Goal: Book appointment/travel/reservation

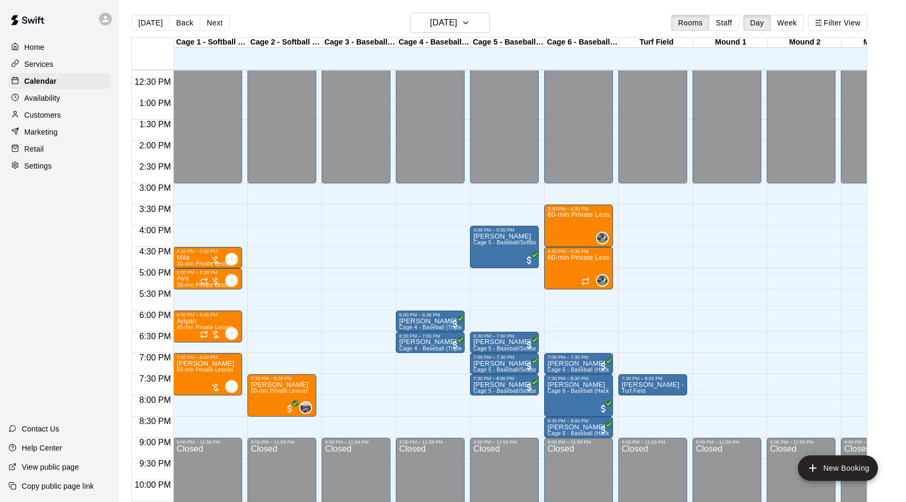
scroll to position [527, 0]
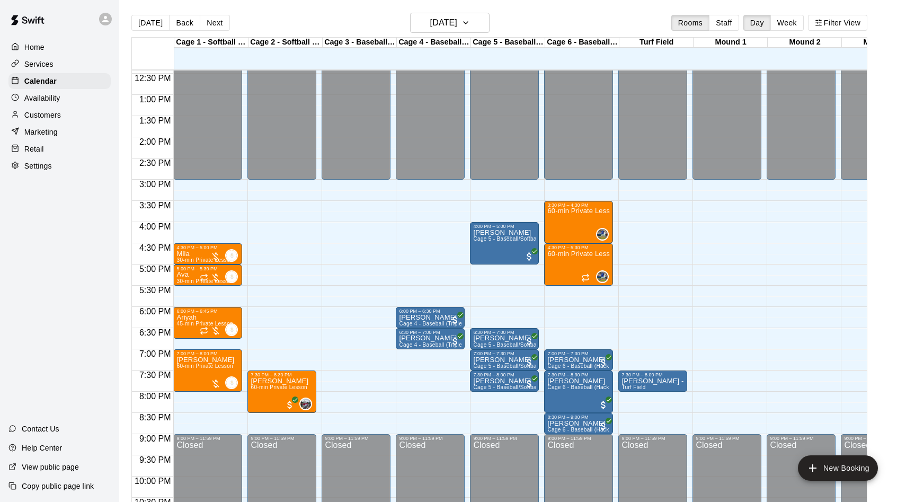
click at [52, 101] on p "Availability" at bounding box center [42, 98] width 36 height 11
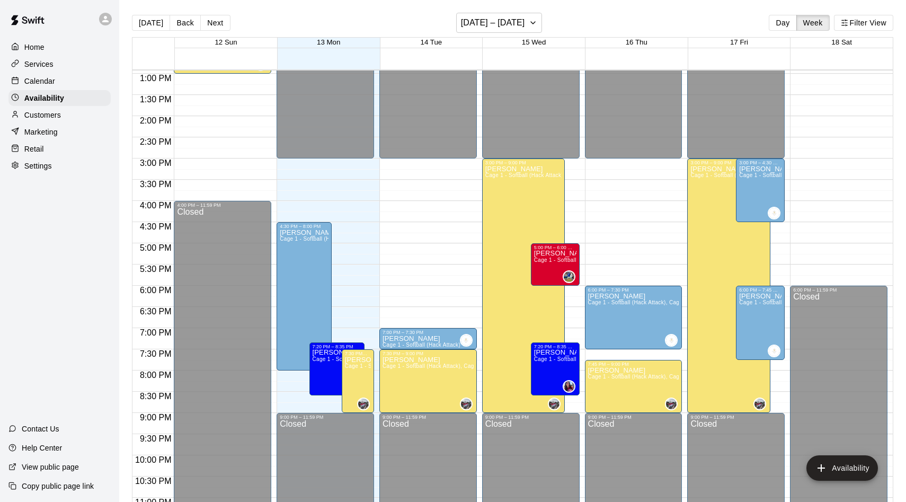
scroll to position [548, 0]
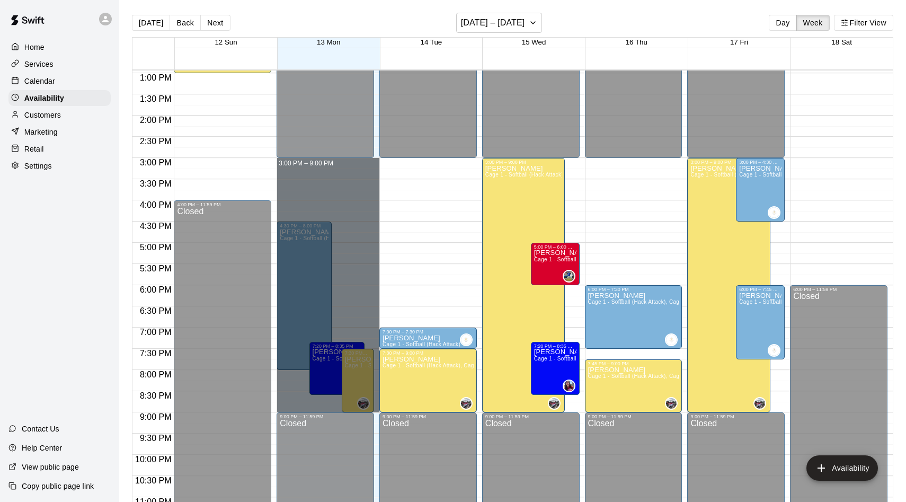
drag, startPoint x: 350, startPoint y: 161, endPoint x: 350, endPoint y: 406, distance: 245.3
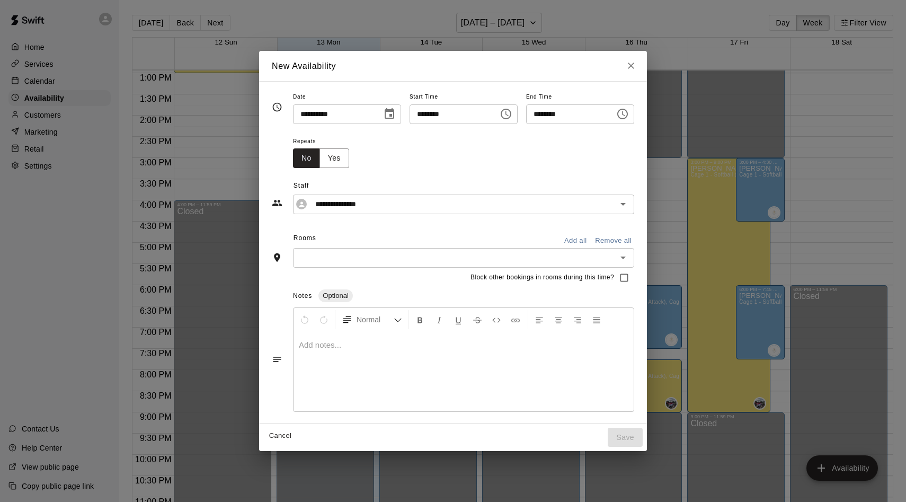
click at [572, 237] on button "Add all" at bounding box center [575, 241] width 34 height 16
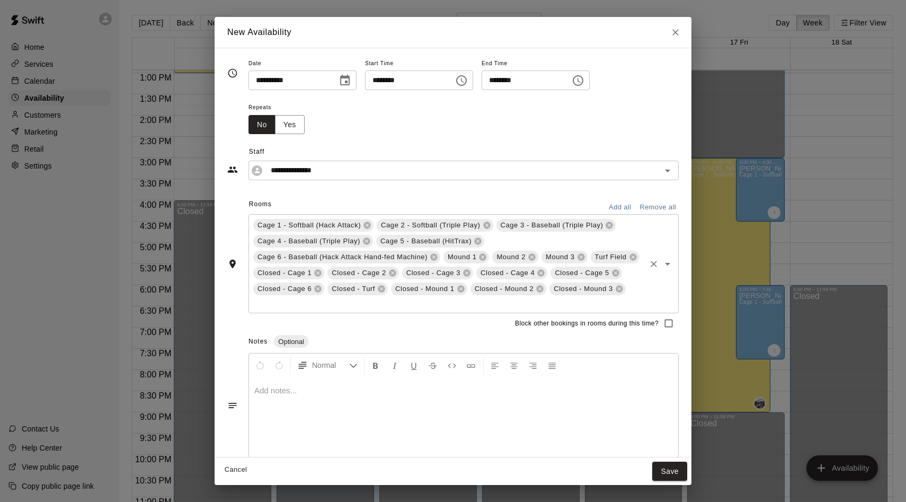
click at [413, 304] on input "text" at bounding box center [448, 303] width 393 height 13
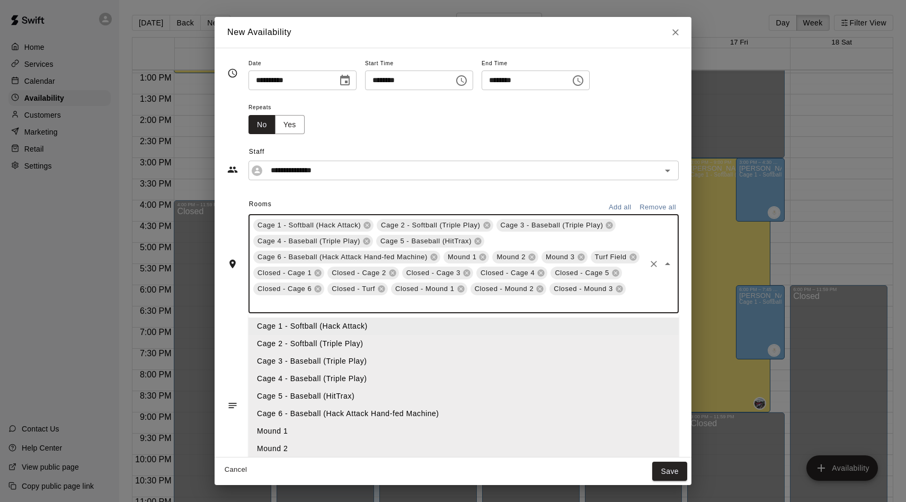
type input "*"
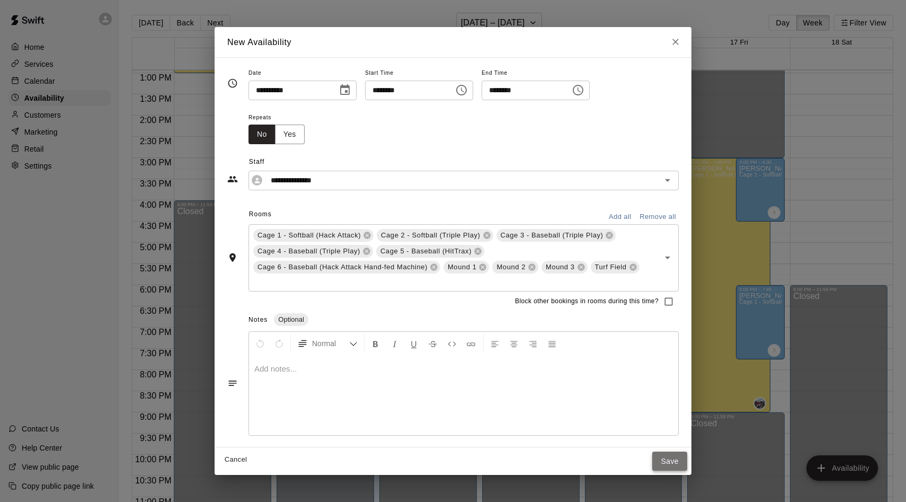
click at [677, 458] on button "Save" at bounding box center [669, 461] width 35 height 20
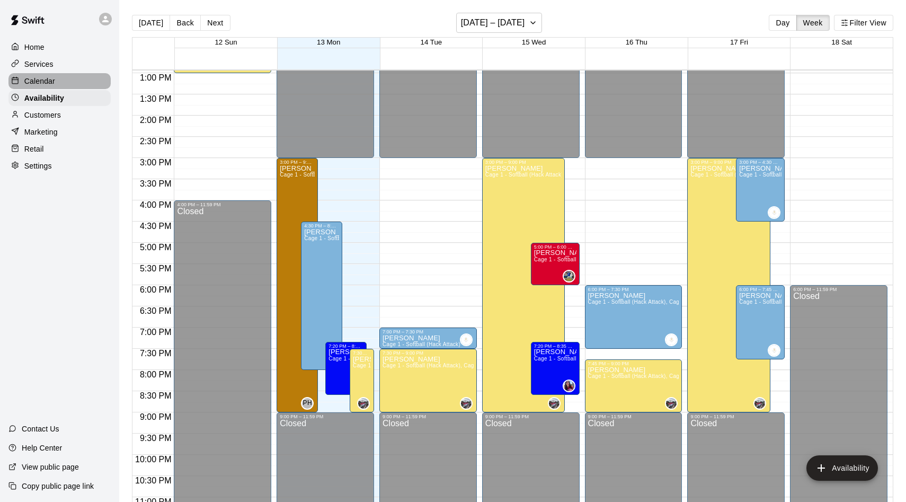
click at [39, 87] on div "Calendar" at bounding box center [59, 81] width 102 height 16
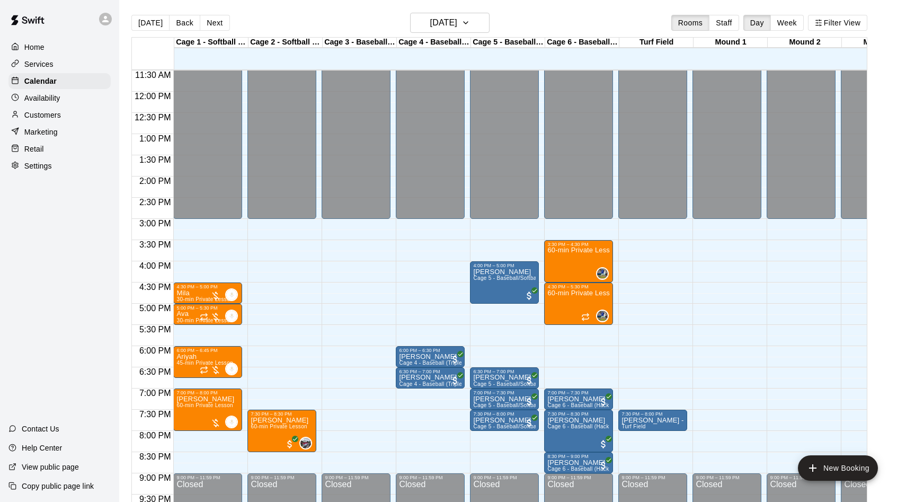
scroll to position [492, 0]
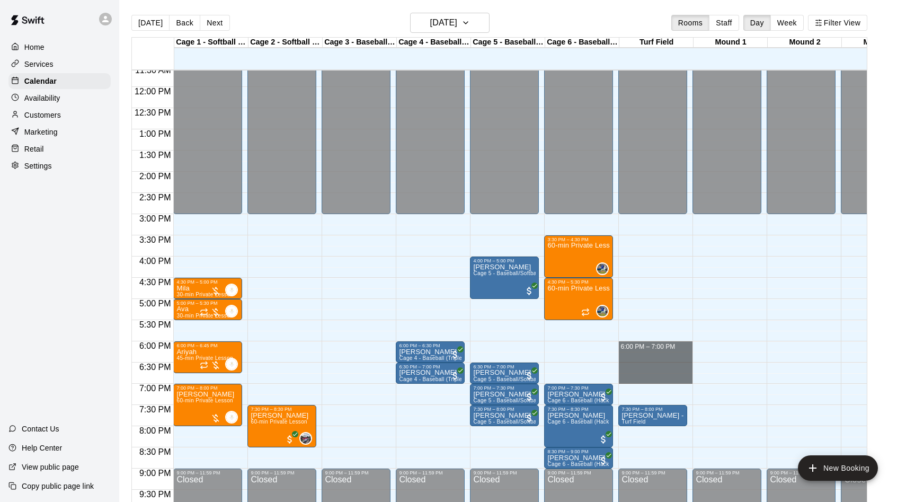
drag, startPoint x: 634, startPoint y: 342, endPoint x: 634, endPoint y: 382, distance: 39.7
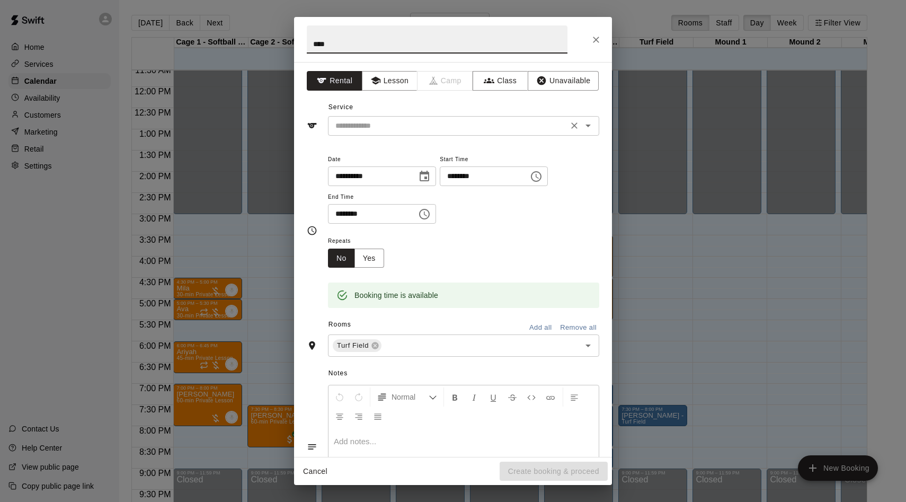
type input "****"
click at [401, 122] on input "text" at bounding box center [448, 125] width 234 height 13
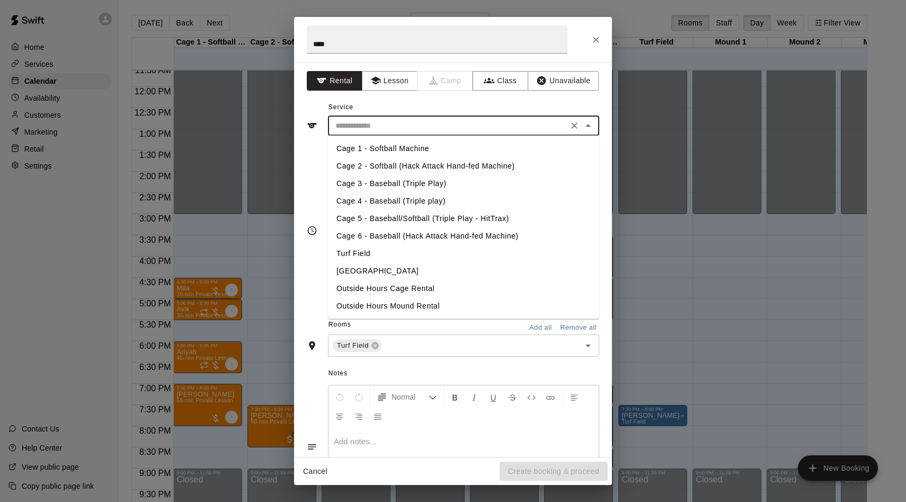
click at [373, 257] on li "Turf Field" at bounding box center [463, 253] width 271 height 17
type input "**********"
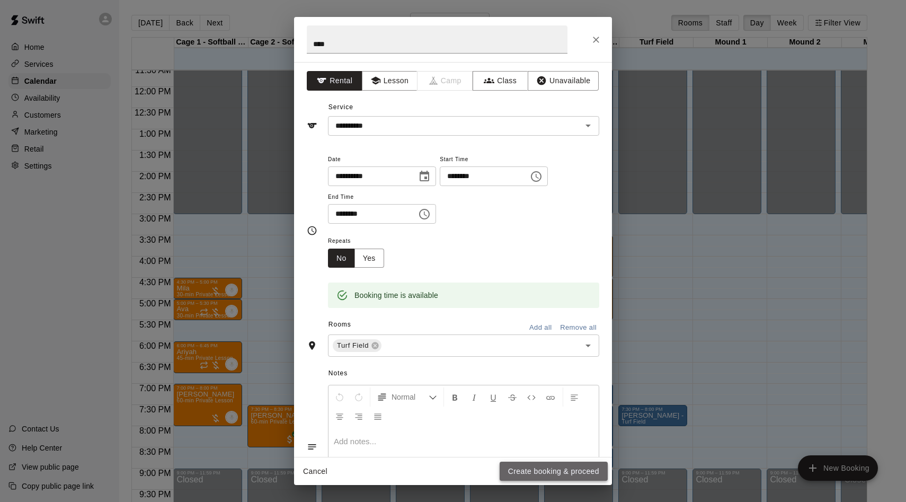
click at [591, 469] on button "Create booking & proceed" at bounding box center [554, 471] width 108 height 20
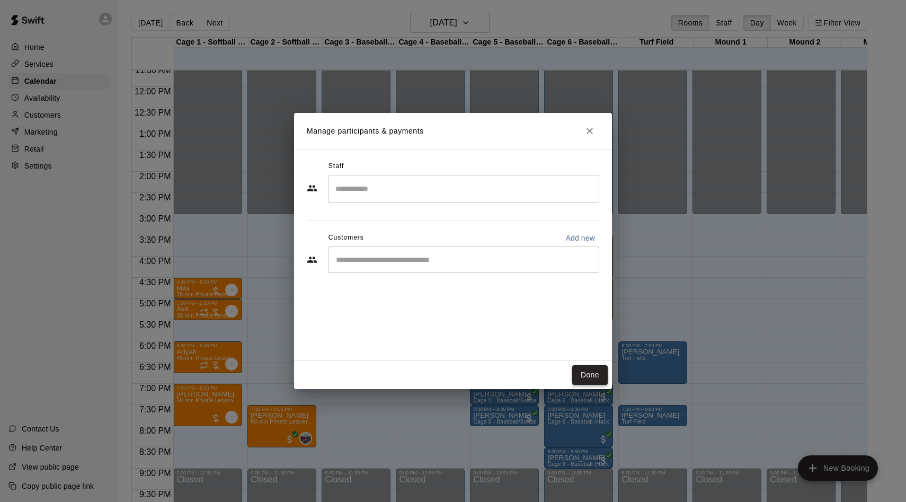
click at [586, 377] on button "Done" at bounding box center [589, 375] width 35 height 20
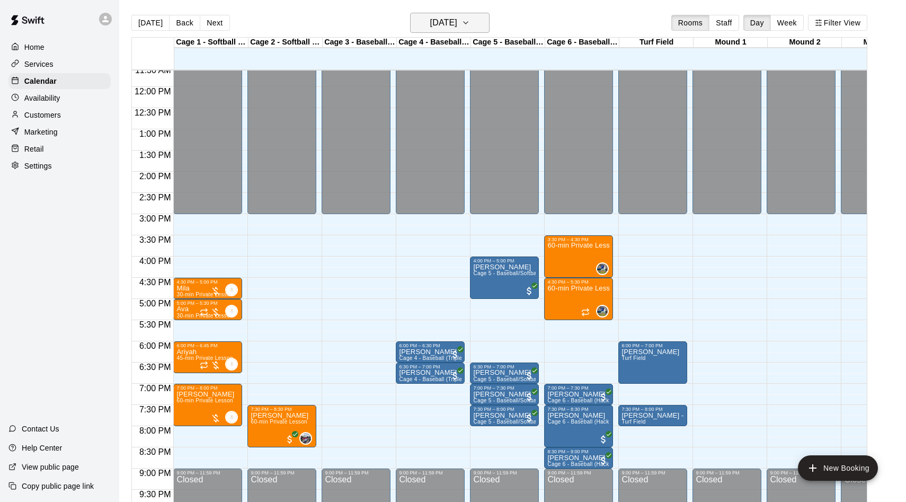
click at [435, 20] on h6 "[DATE]" at bounding box center [443, 22] width 27 height 15
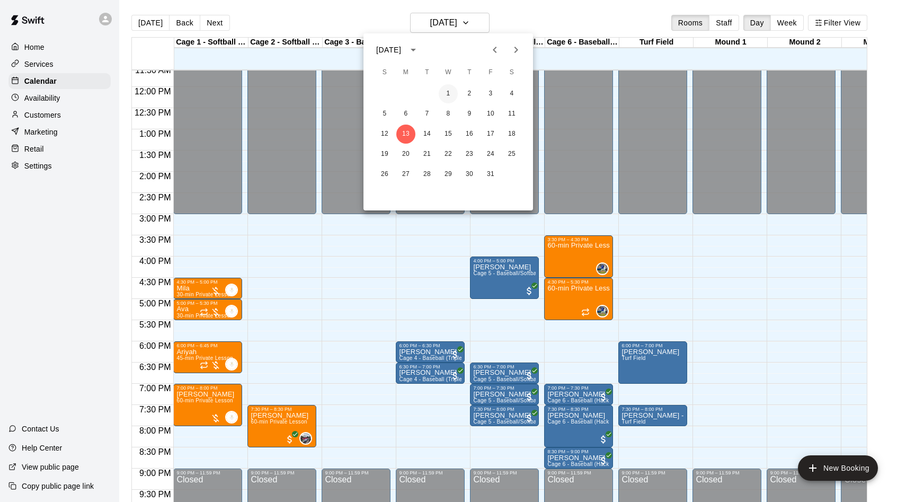
click at [450, 95] on button "1" at bounding box center [448, 93] width 19 height 19
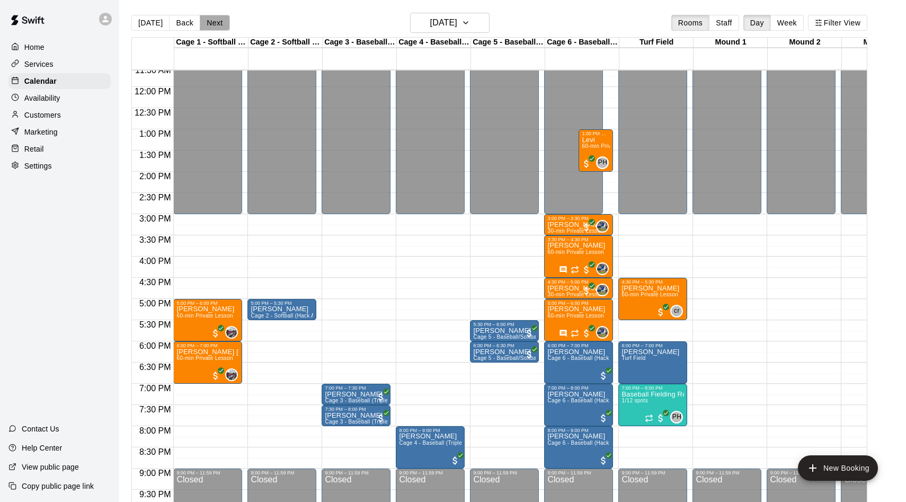
click at [213, 21] on button "Next" at bounding box center [215, 23] width 30 height 16
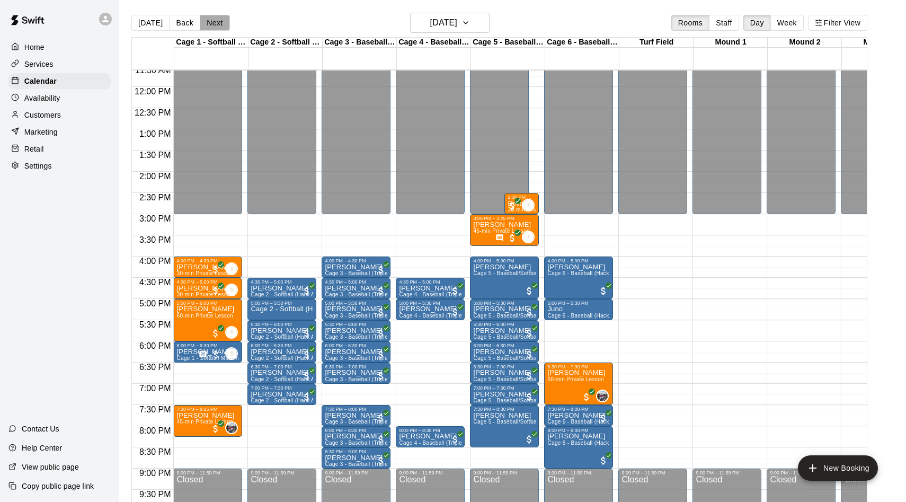
click at [212, 21] on button "Next" at bounding box center [215, 23] width 30 height 16
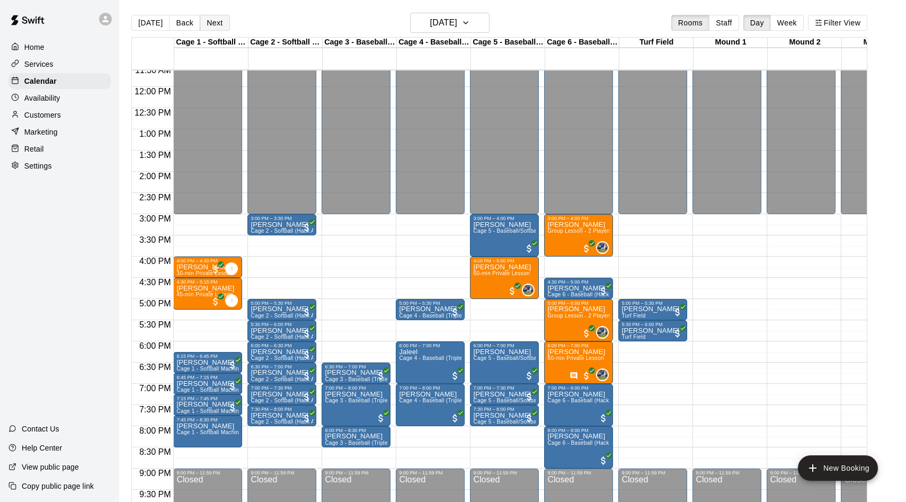
click at [213, 21] on button "Next" at bounding box center [215, 23] width 30 height 16
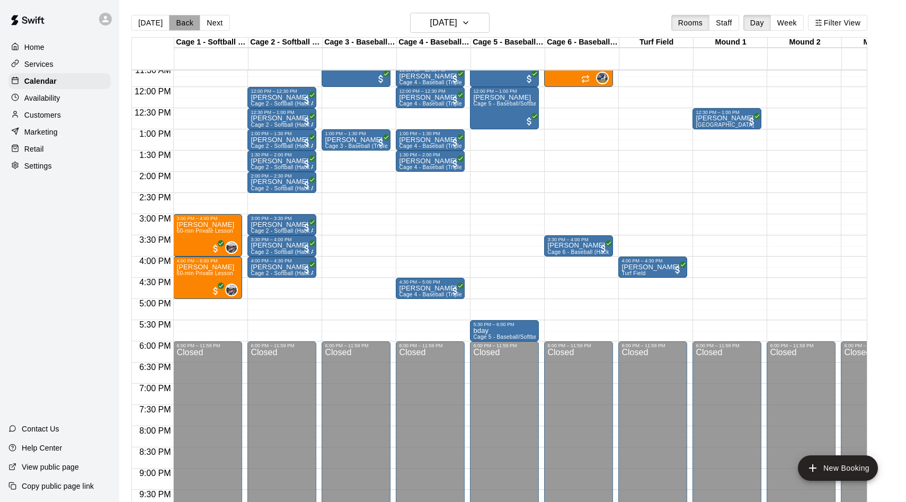
click at [175, 21] on button "Back" at bounding box center [184, 23] width 31 height 16
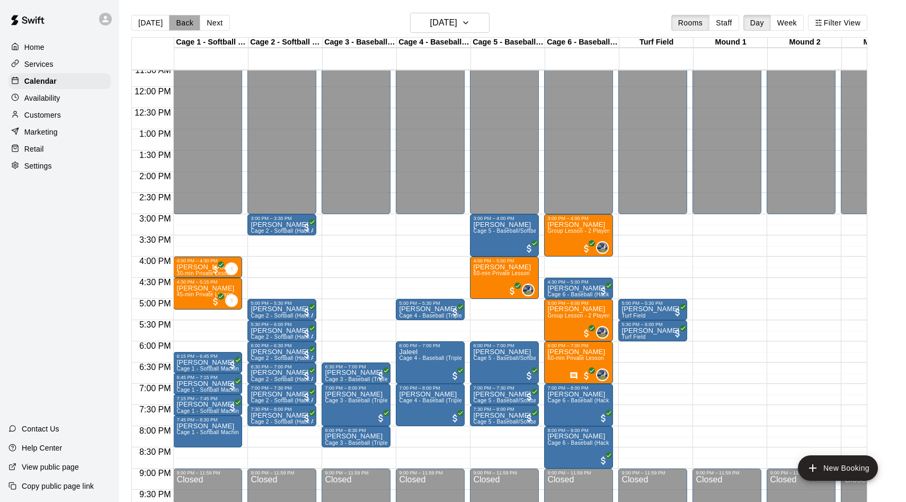
click at [175, 21] on button "Back" at bounding box center [184, 23] width 31 height 16
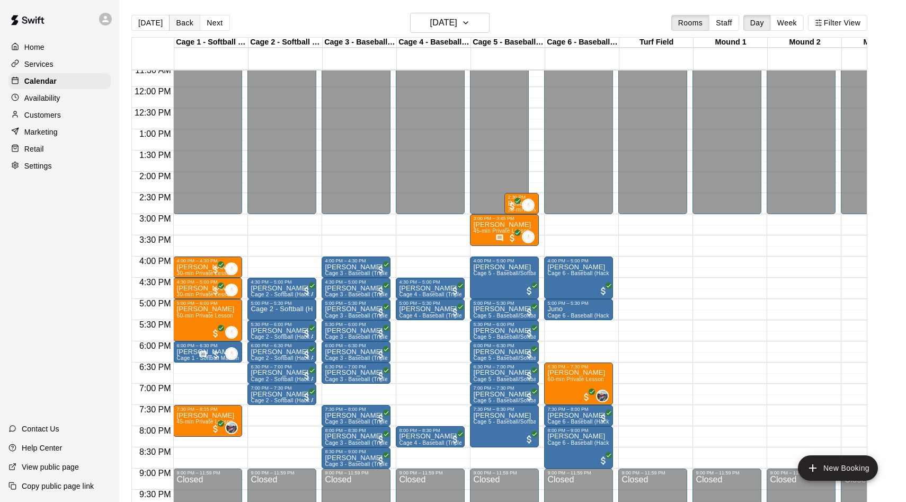
click at [175, 21] on button "Back" at bounding box center [184, 23] width 31 height 16
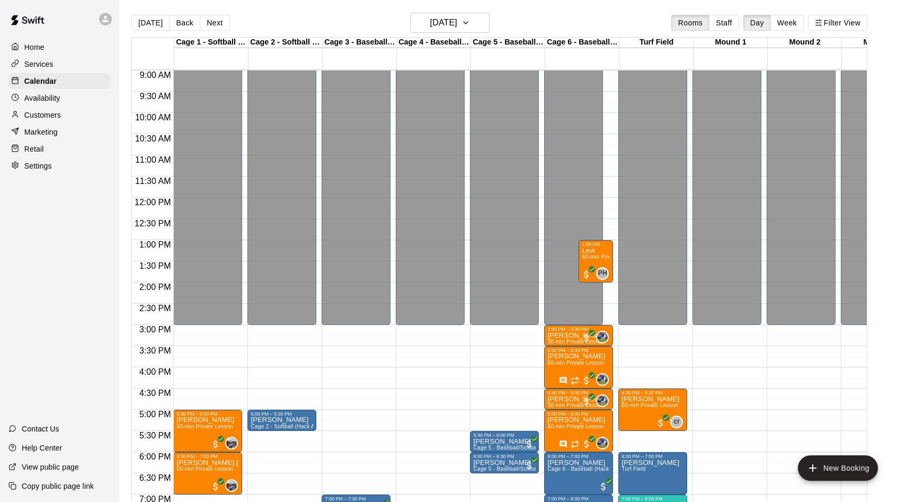
scroll to position [380, 0]
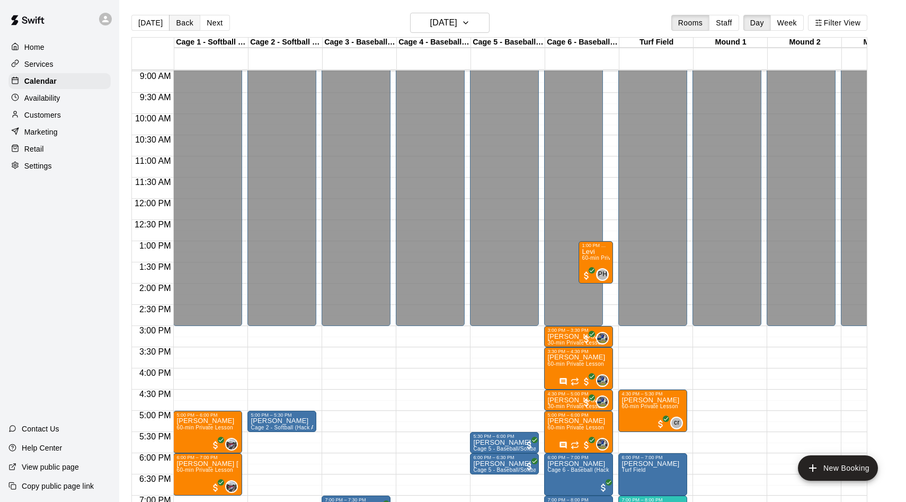
click at [181, 24] on button "Back" at bounding box center [184, 23] width 31 height 16
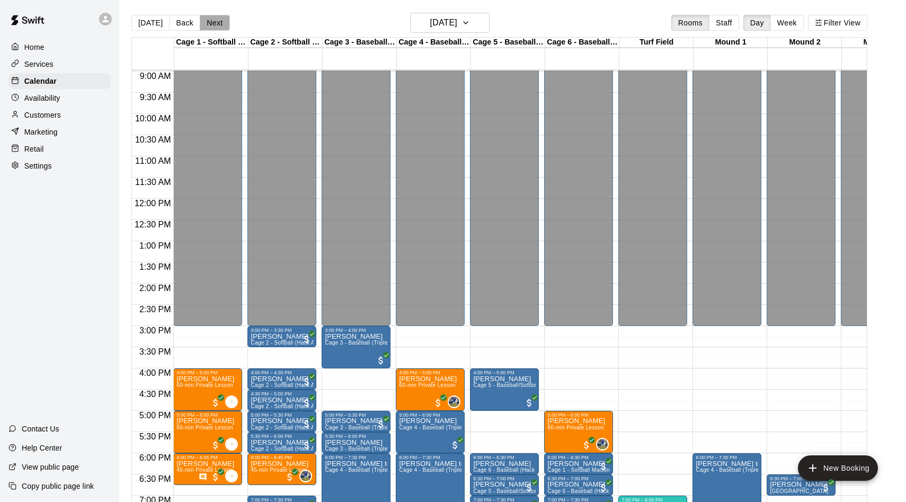
click at [215, 20] on button "Next" at bounding box center [215, 23] width 30 height 16
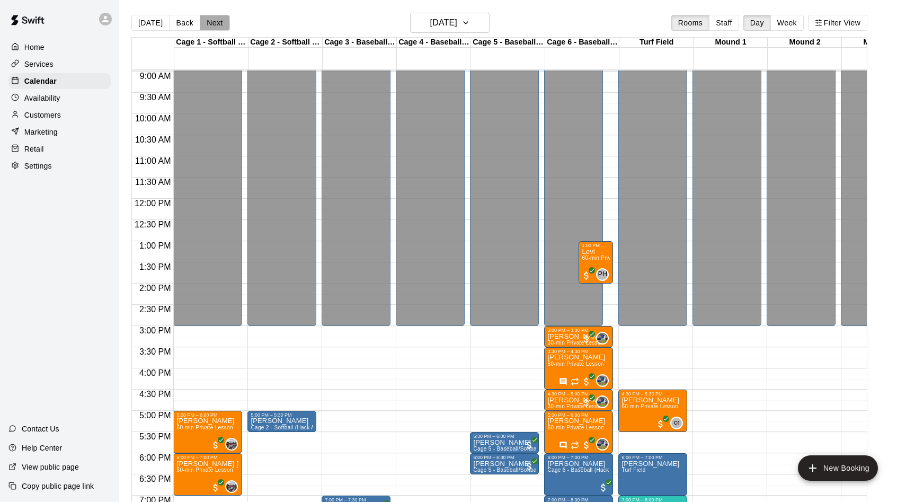
click at [215, 20] on button "Next" at bounding box center [215, 23] width 30 height 16
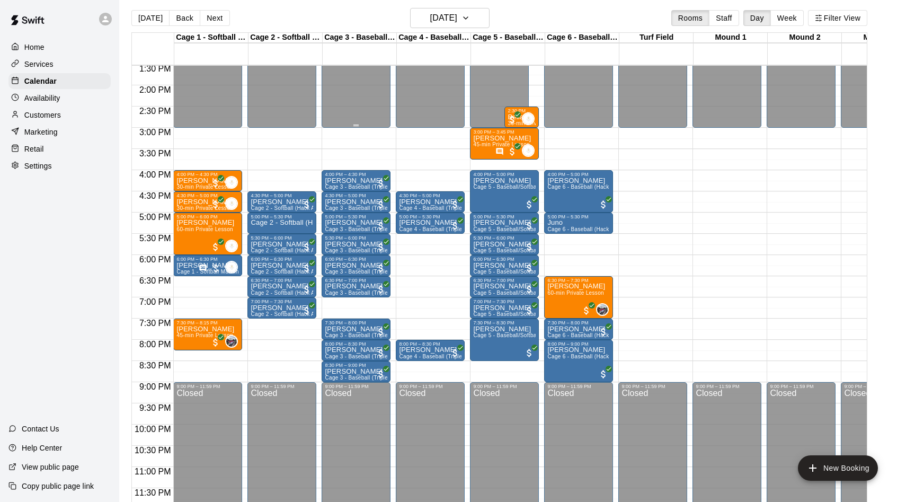
scroll to position [7, 0]
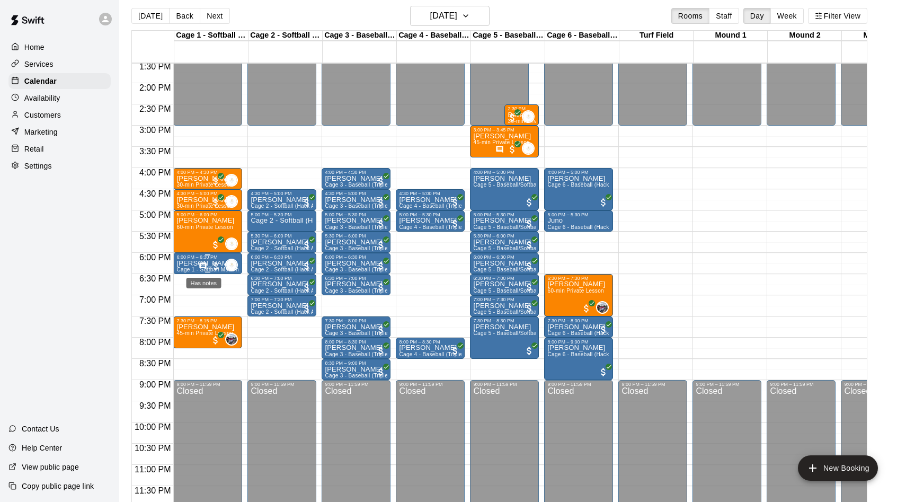
click at [201, 265] on icon "Has notes" at bounding box center [203, 265] width 7 height 7
click at [186, 261] on div at bounding box center [453, 251] width 906 height 502
click at [193, 263] on p "[PERSON_NAME]" at bounding box center [207, 263] width 63 height 0
click at [205, 16] on div at bounding box center [453, 251] width 906 height 502
click at [211, 15] on button "Next" at bounding box center [215, 16] width 30 height 16
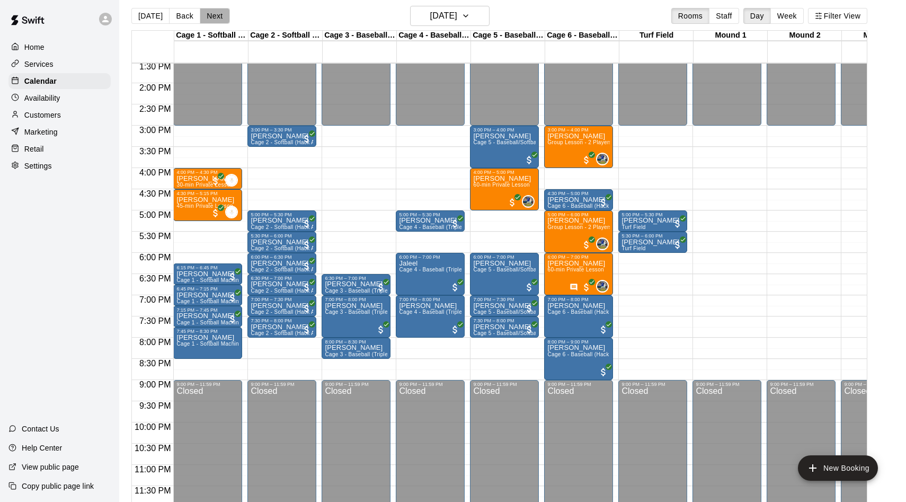
click at [211, 15] on button "Next" at bounding box center [215, 16] width 30 height 16
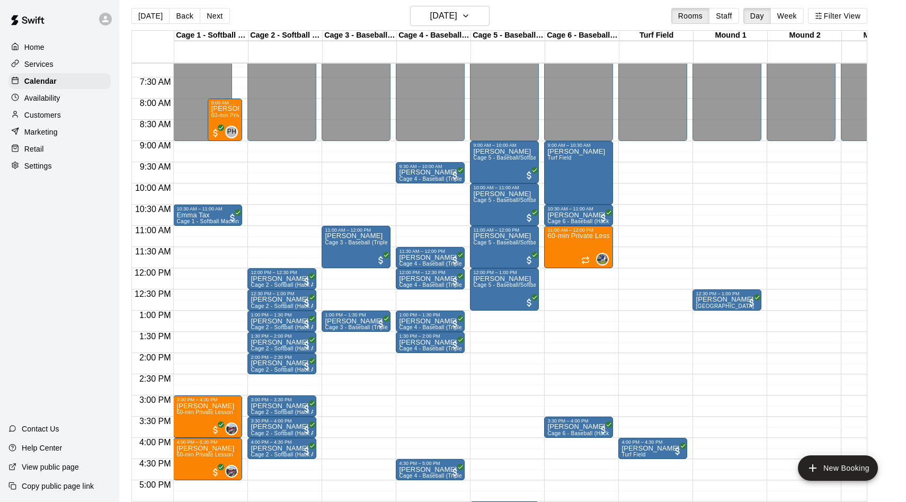
scroll to position [304, 0]
click at [215, 20] on button "Next" at bounding box center [215, 16] width 30 height 16
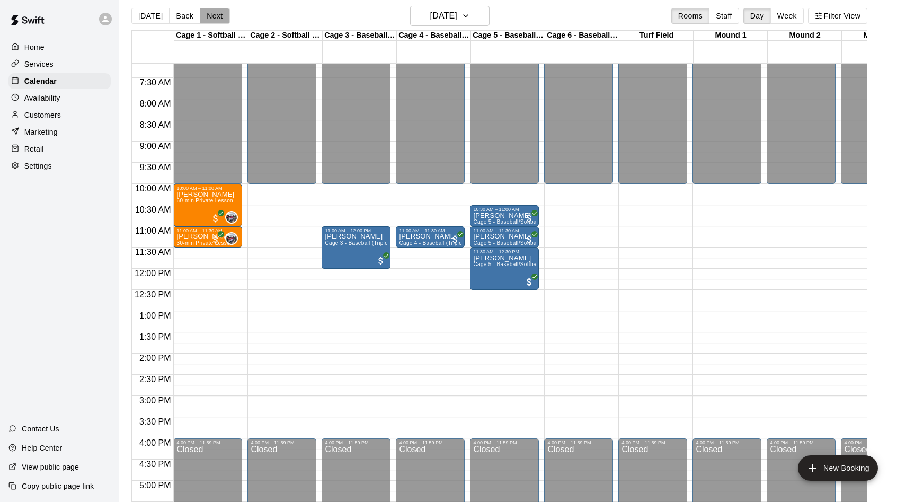
click at [212, 16] on button "Next" at bounding box center [215, 16] width 30 height 16
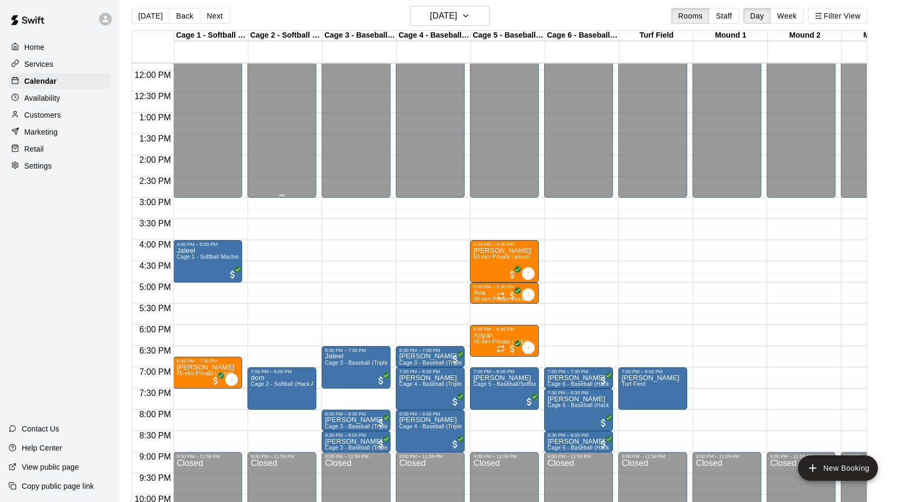
scroll to position [502, 0]
click at [213, 16] on button "Next" at bounding box center [215, 16] width 30 height 16
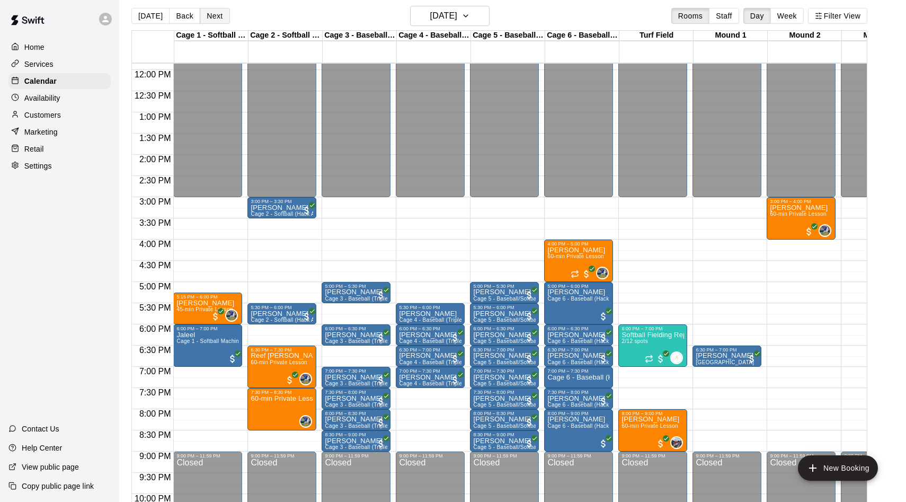
click at [214, 20] on button "Next" at bounding box center [215, 16] width 30 height 16
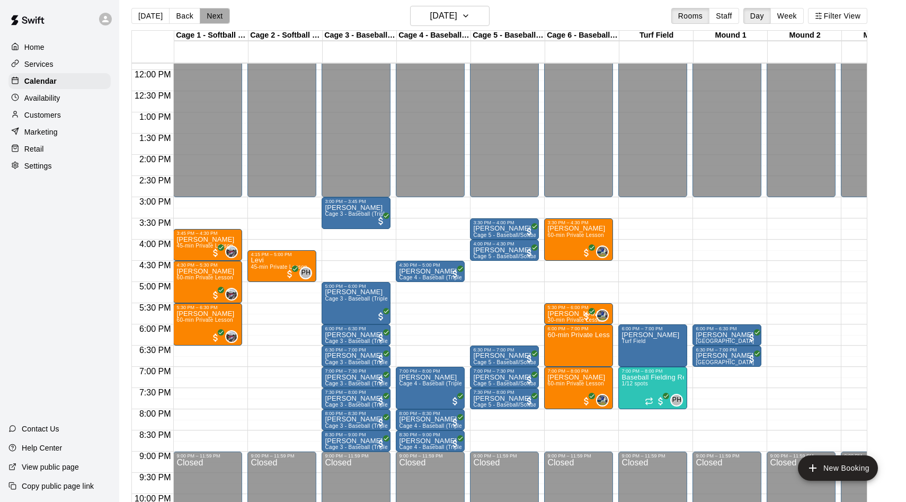
click at [205, 17] on button "Next" at bounding box center [215, 16] width 30 height 16
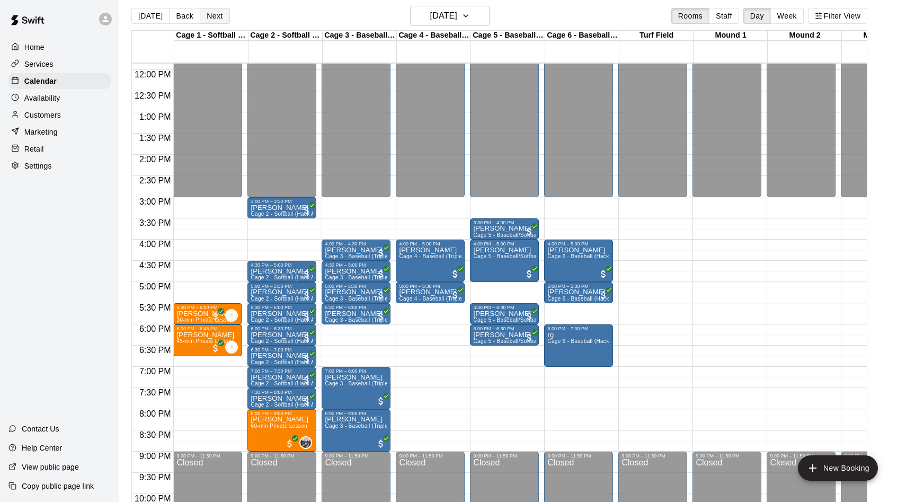
click at [204, 17] on button "Next" at bounding box center [215, 16] width 30 height 16
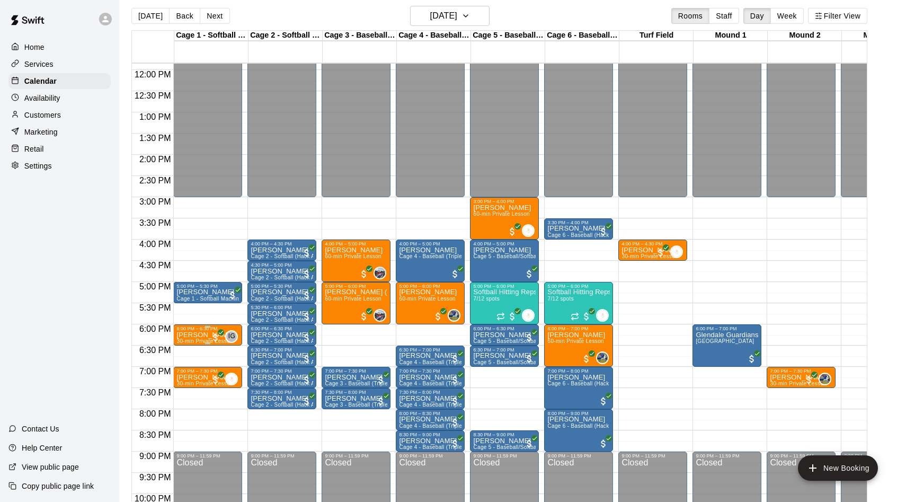
click at [192, 335] on p "[PERSON_NAME]" at bounding box center [205, 335] width 58 height 0
click at [187, 370] on img "edit" at bounding box center [188, 371] width 12 height 12
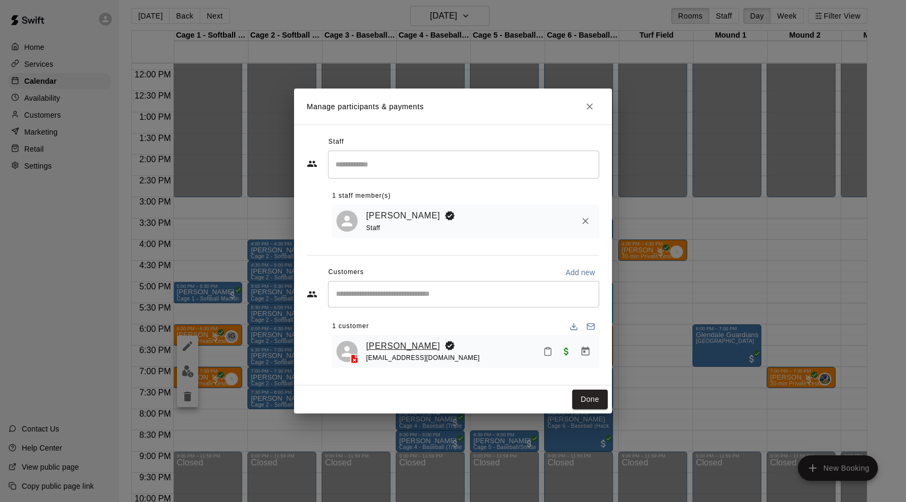
click at [393, 343] on link "[PERSON_NAME]" at bounding box center [403, 346] width 74 height 14
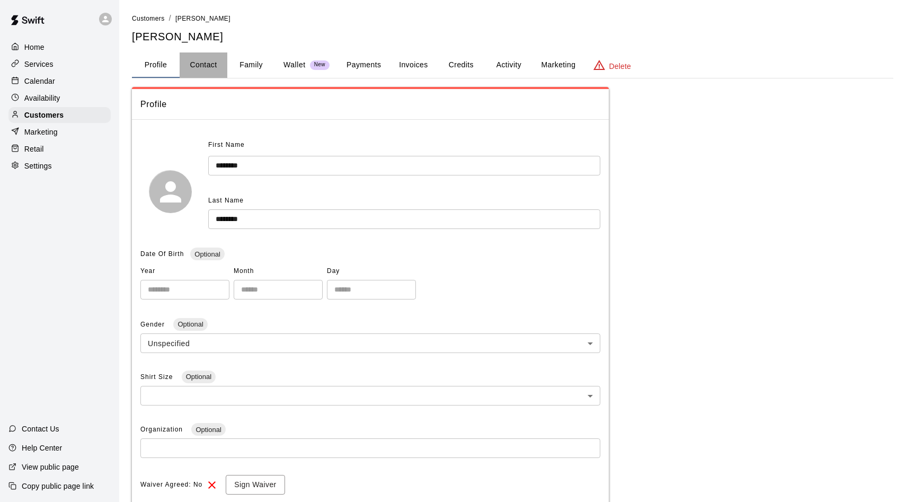
click at [213, 66] on button "Contact" at bounding box center [204, 64] width 48 height 25
select select "**"
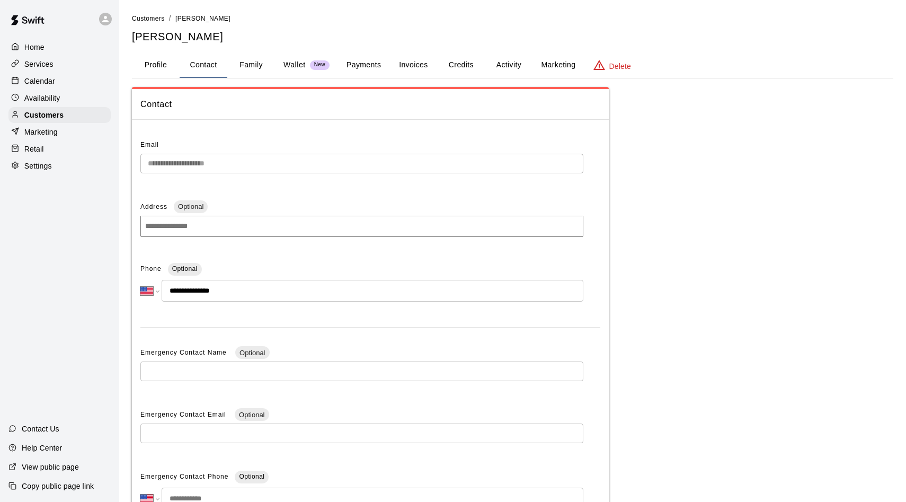
click at [247, 67] on button "Family" at bounding box center [251, 64] width 48 height 25
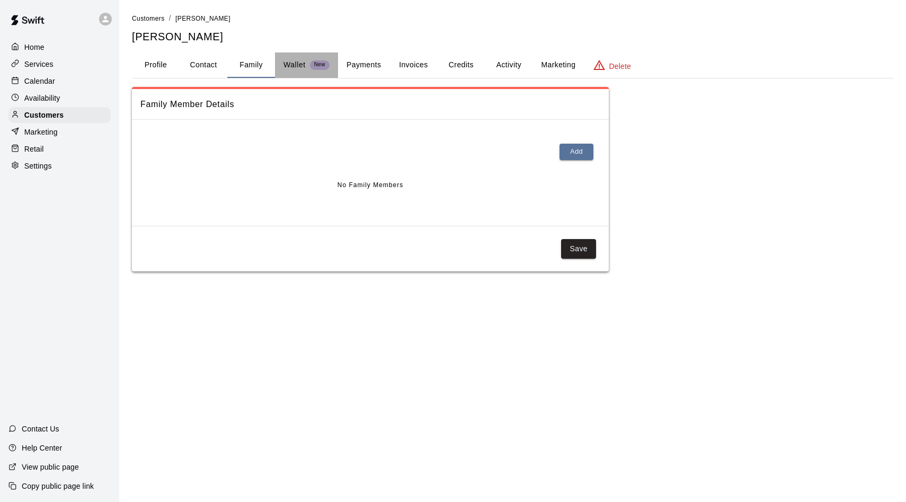
click at [297, 68] on p "Wallet" at bounding box center [294, 64] width 22 height 11
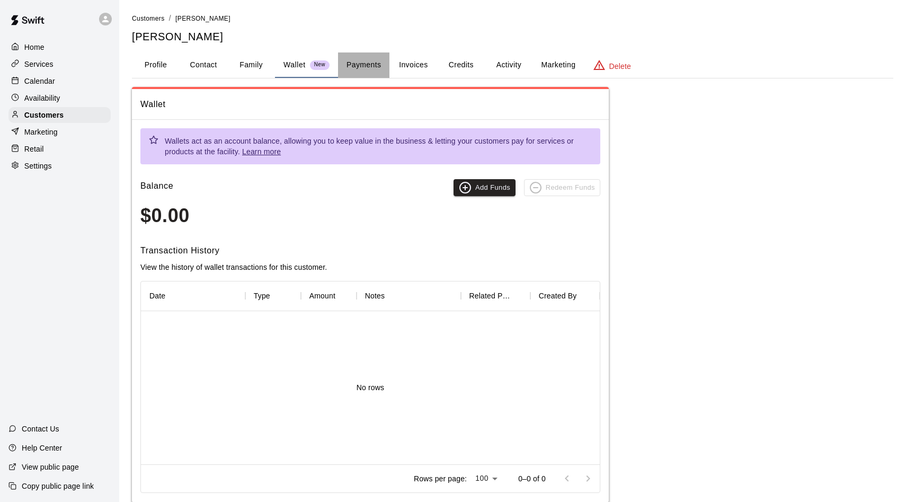
click at [362, 67] on button "Payments" at bounding box center [363, 64] width 51 height 25
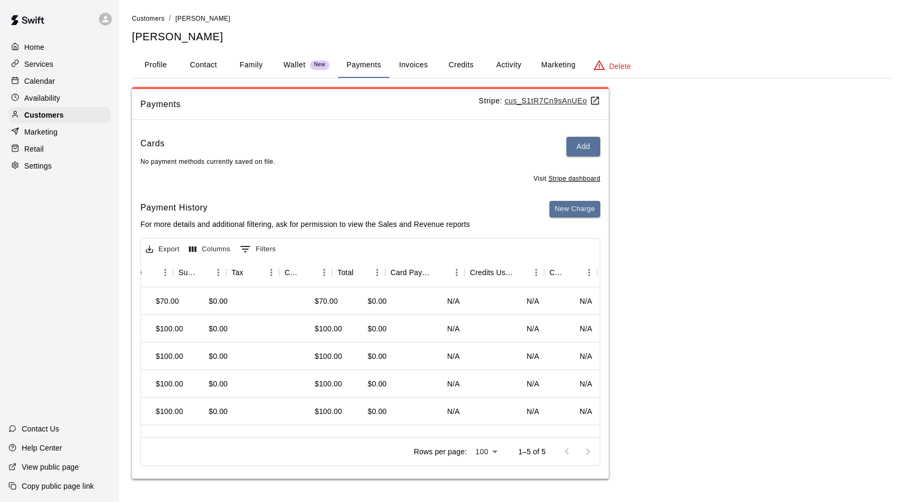
scroll to position [0, 438]
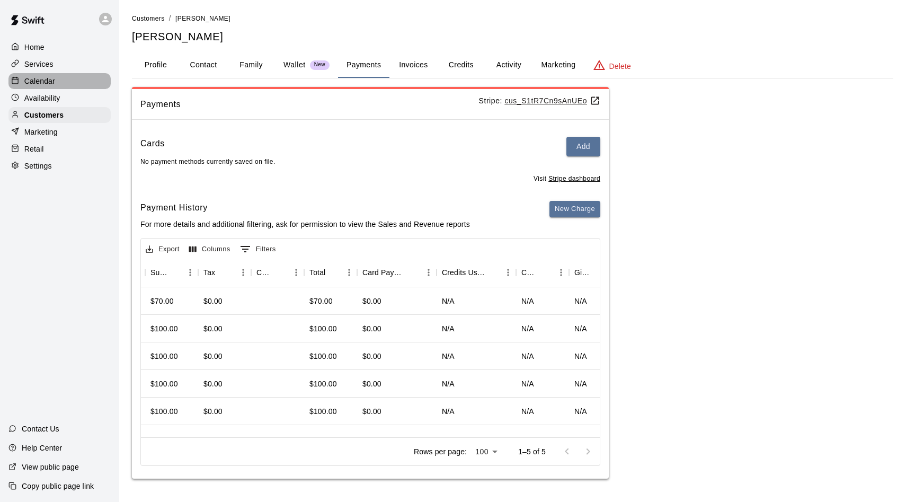
click at [49, 78] on p "Calendar" at bounding box center [39, 81] width 31 height 11
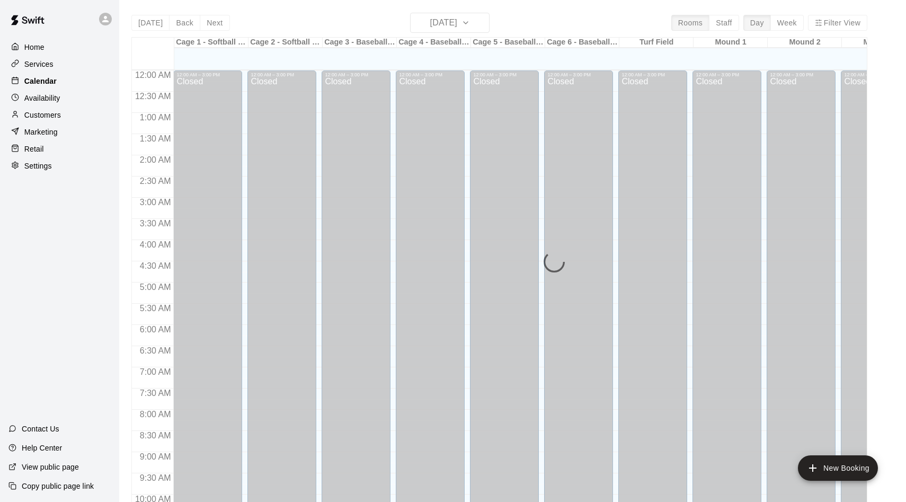
scroll to position [482, 0]
